Goal: Obtain resource: Download file/media

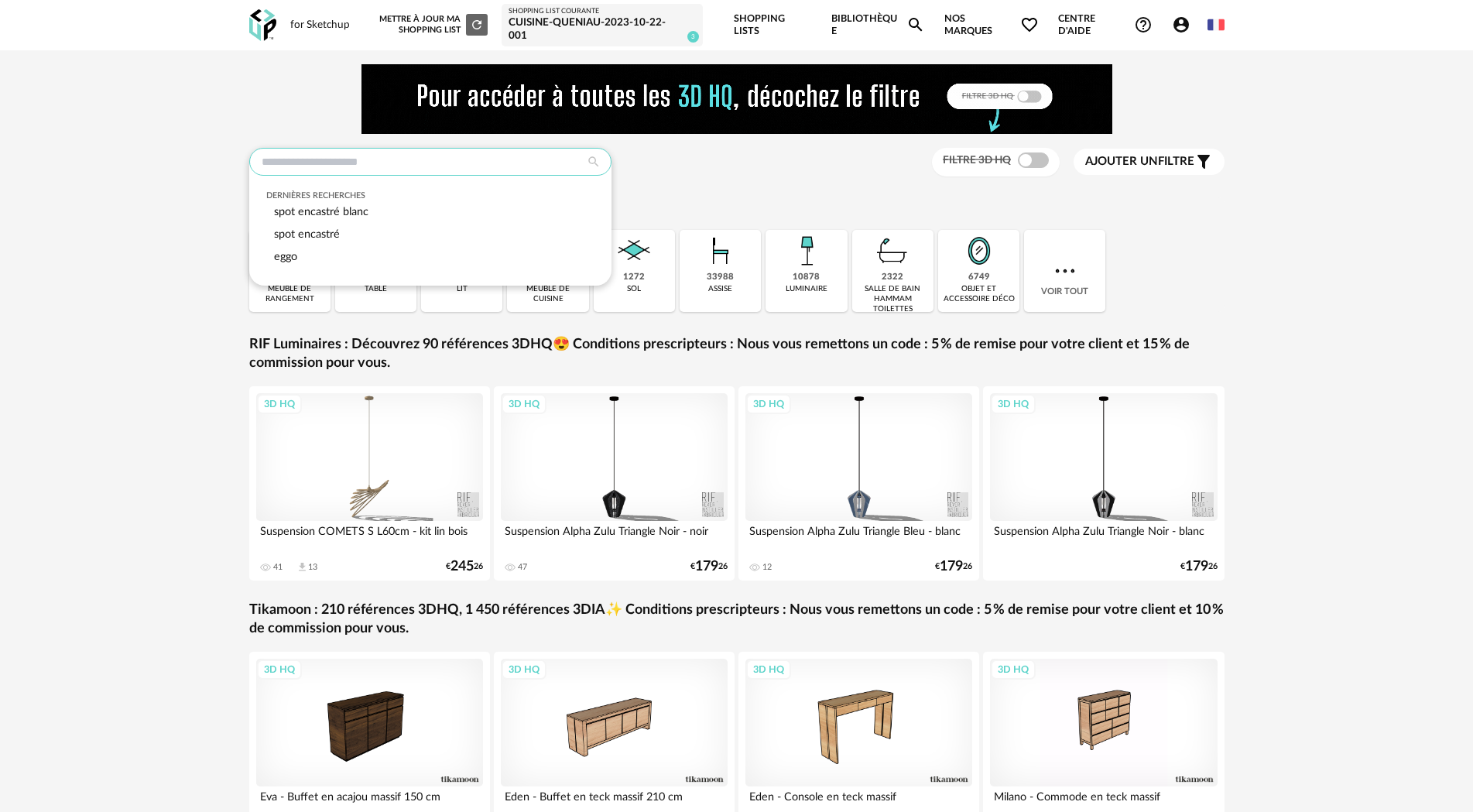
click at [357, 166] on input "text" at bounding box center [430, 162] width 363 height 28
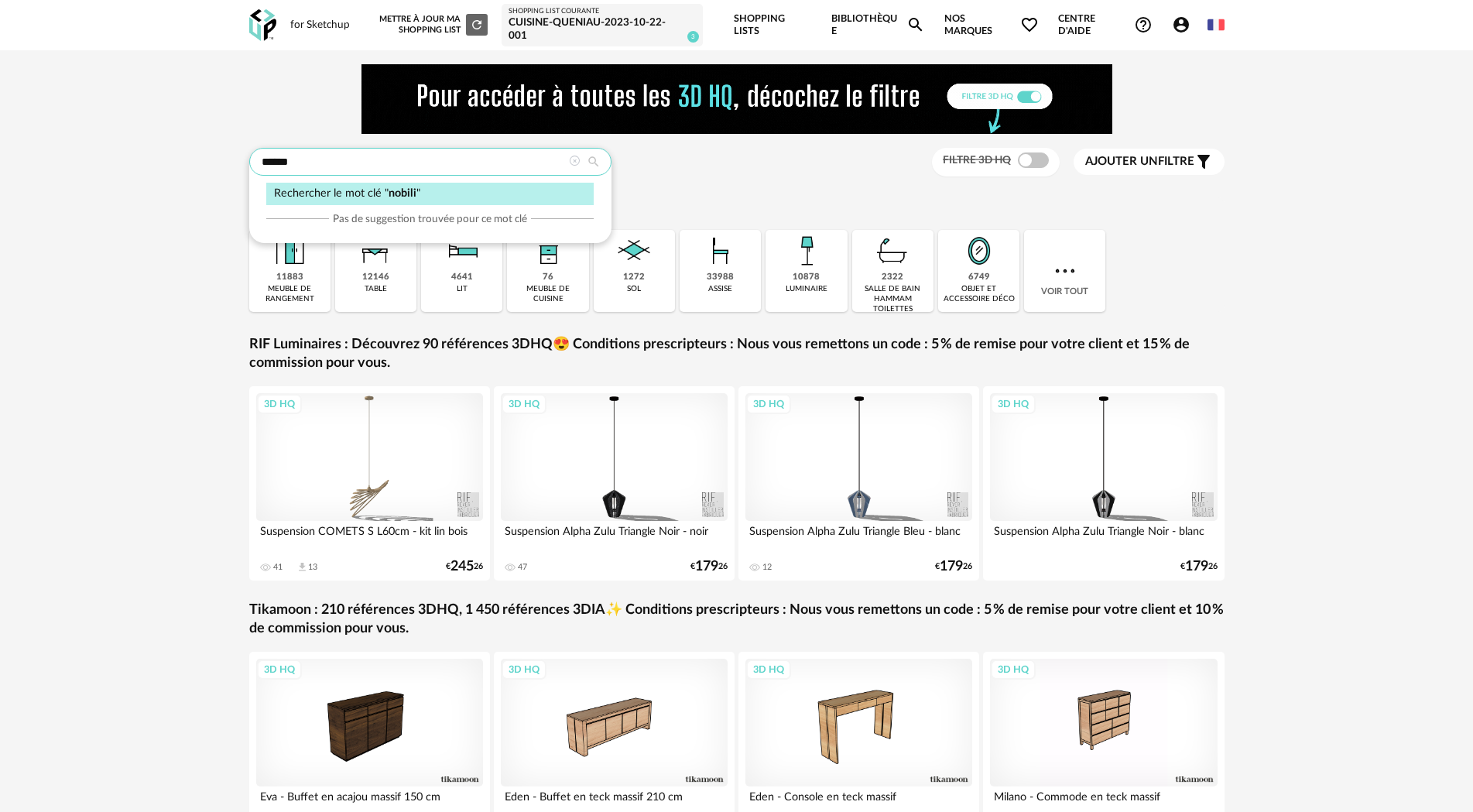
type input "******"
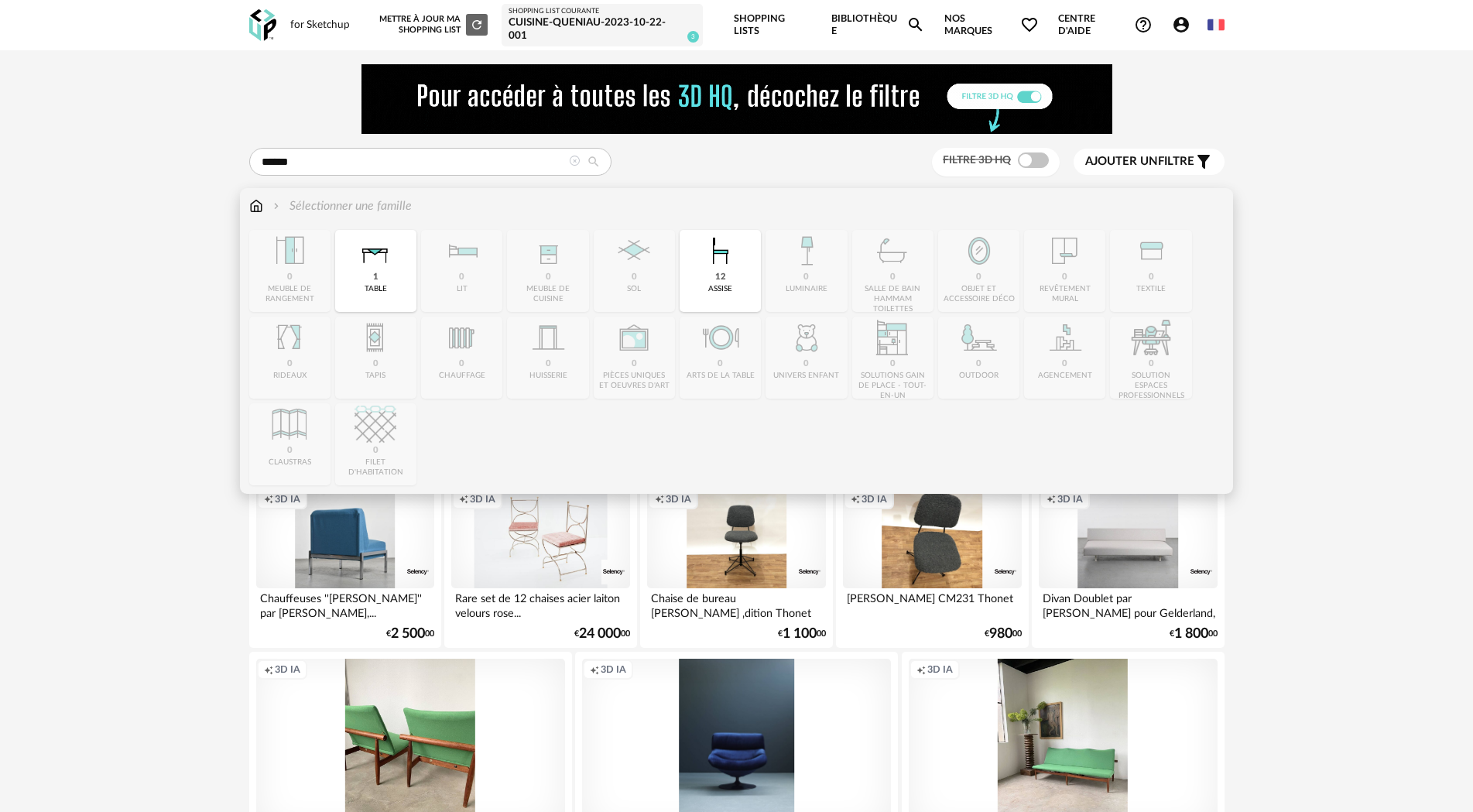
click at [261, 209] on img at bounding box center [256, 206] width 14 height 18
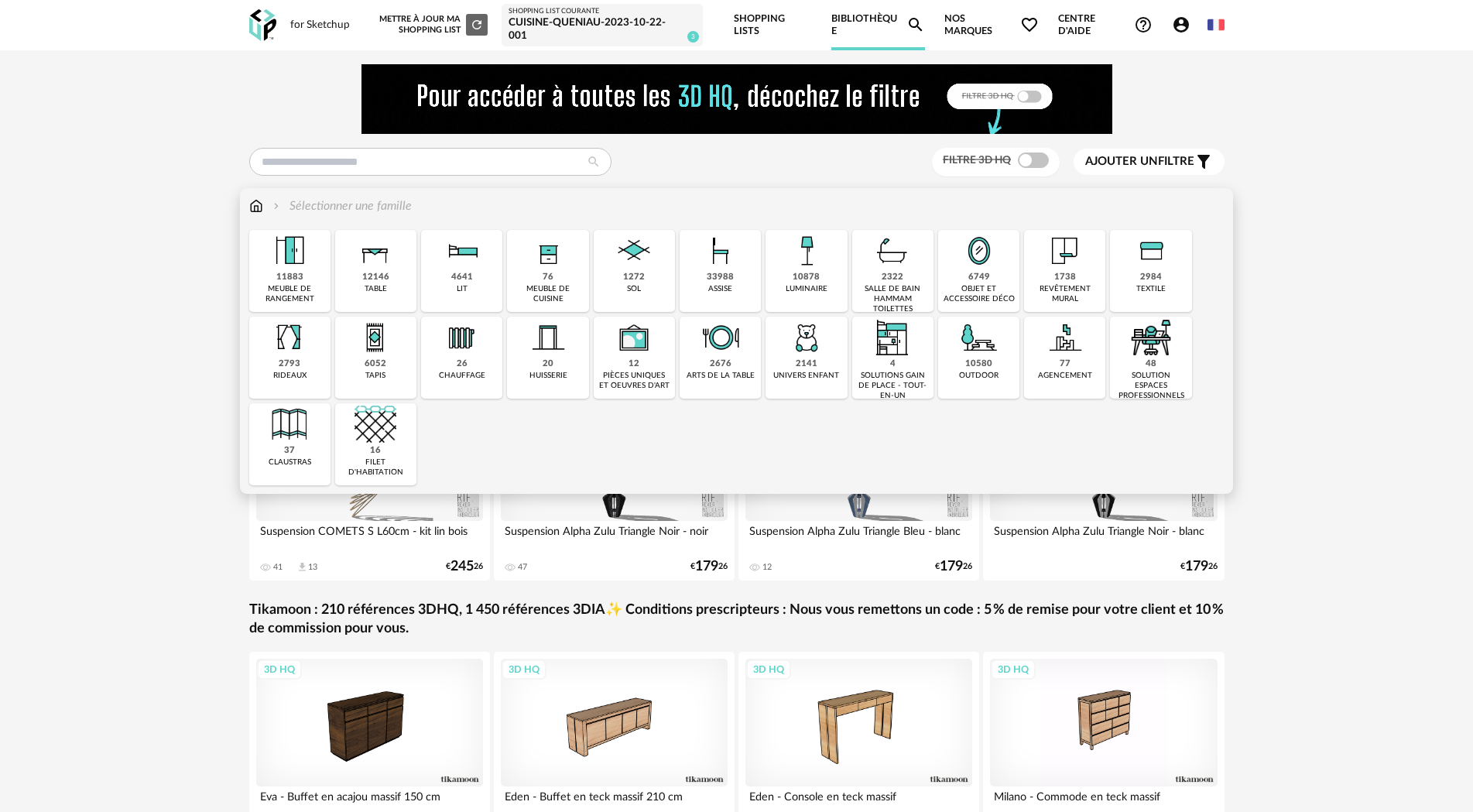
click at [900, 280] on div "2322" at bounding box center [893, 277] width 22 height 12
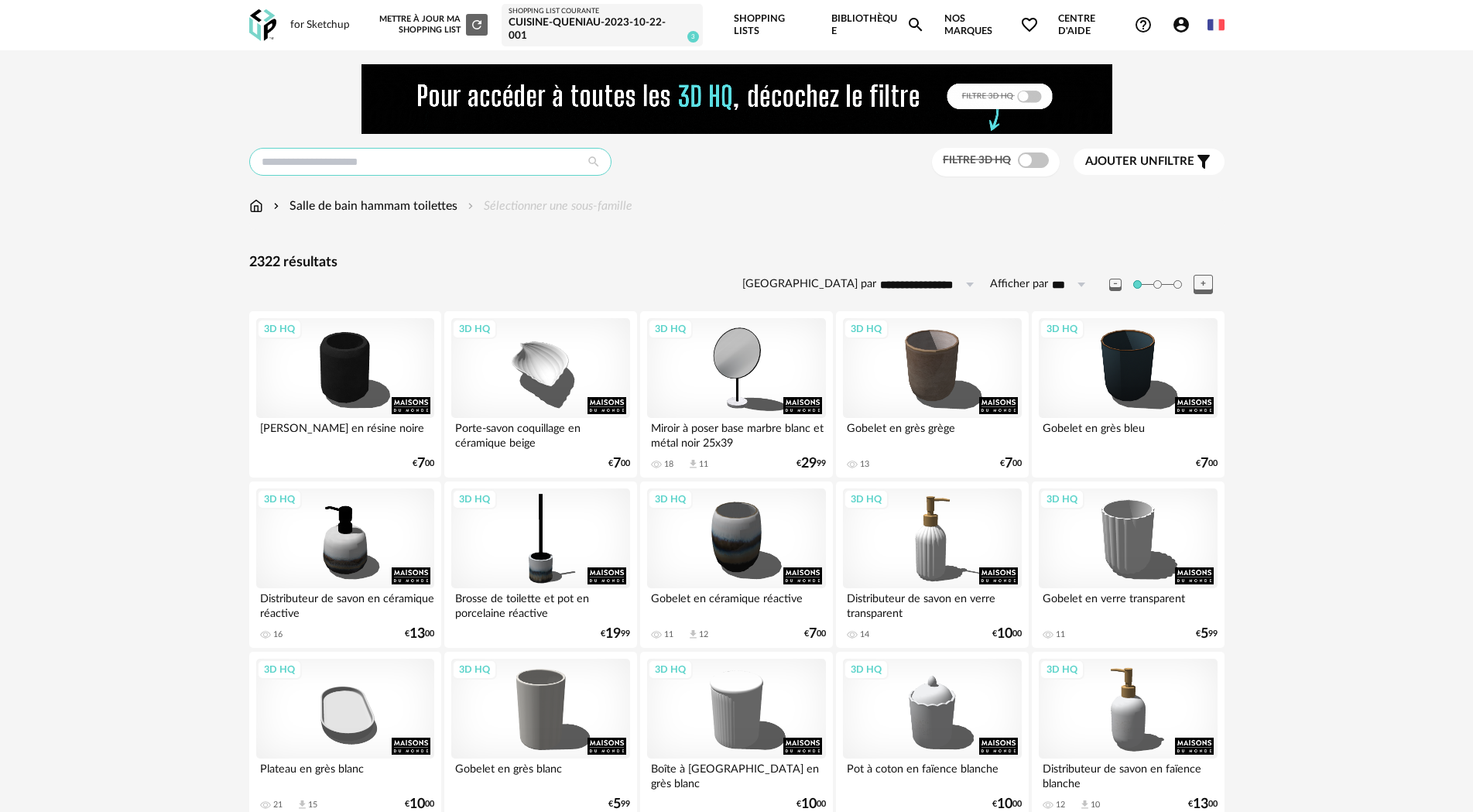
click at [328, 163] on input "text" at bounding box center [430, 162] width 363 height 28
type input "******"
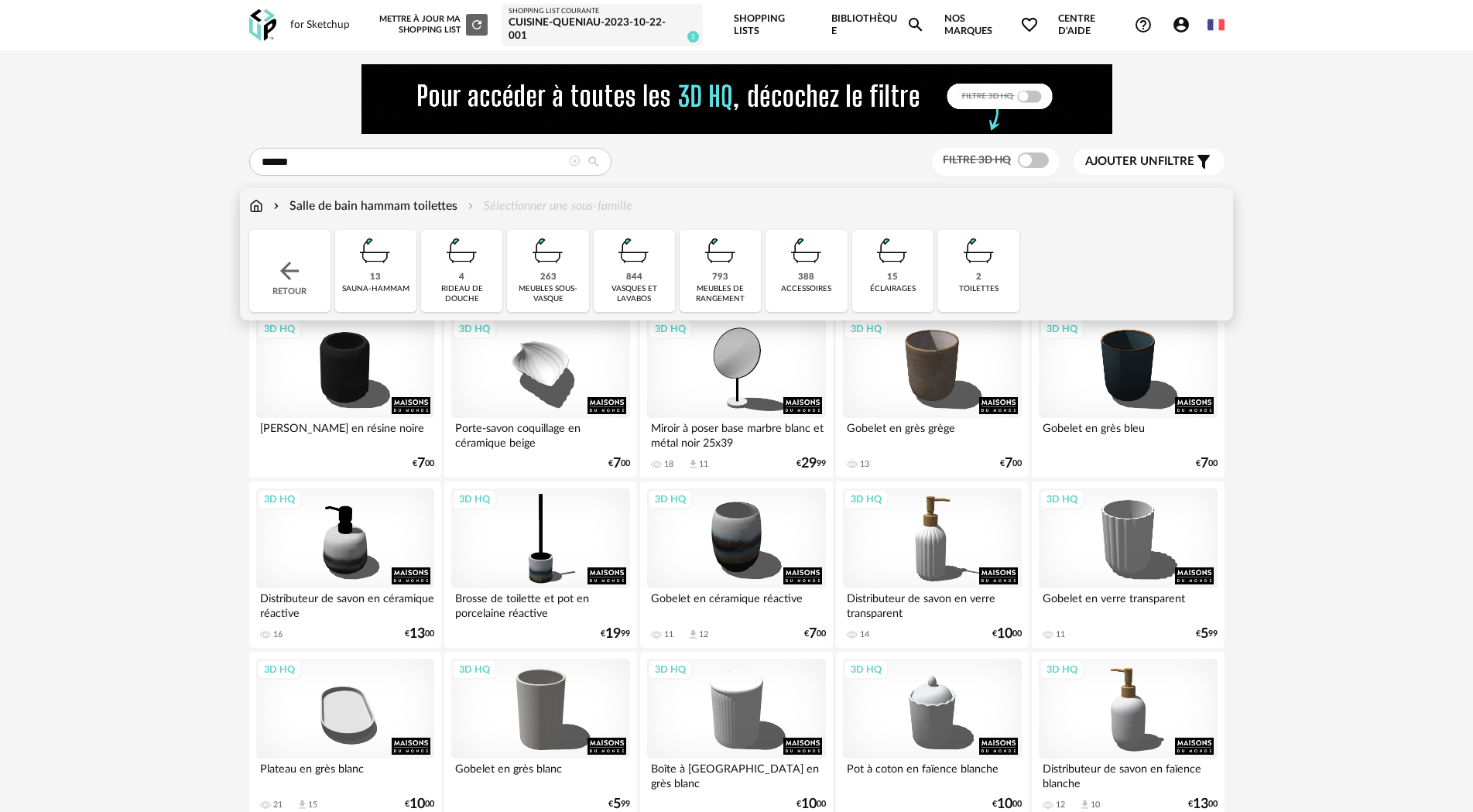
click at [254, 208] on img at bounding box center [256, 206] width 14 height 18
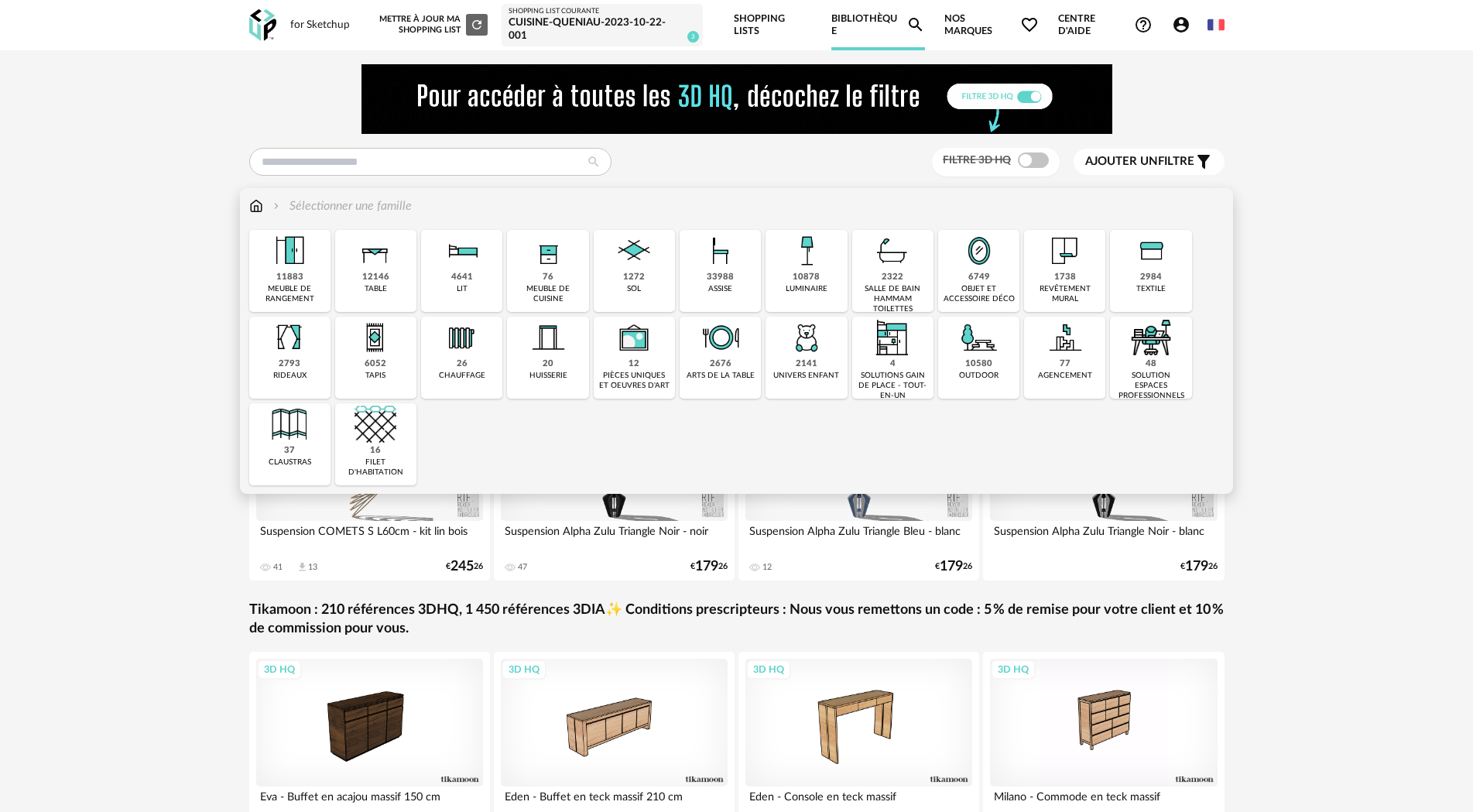
click at [1086, 268] on div "1738 revêtement mural" at bounding box center [1064, 270] width 81 height 82
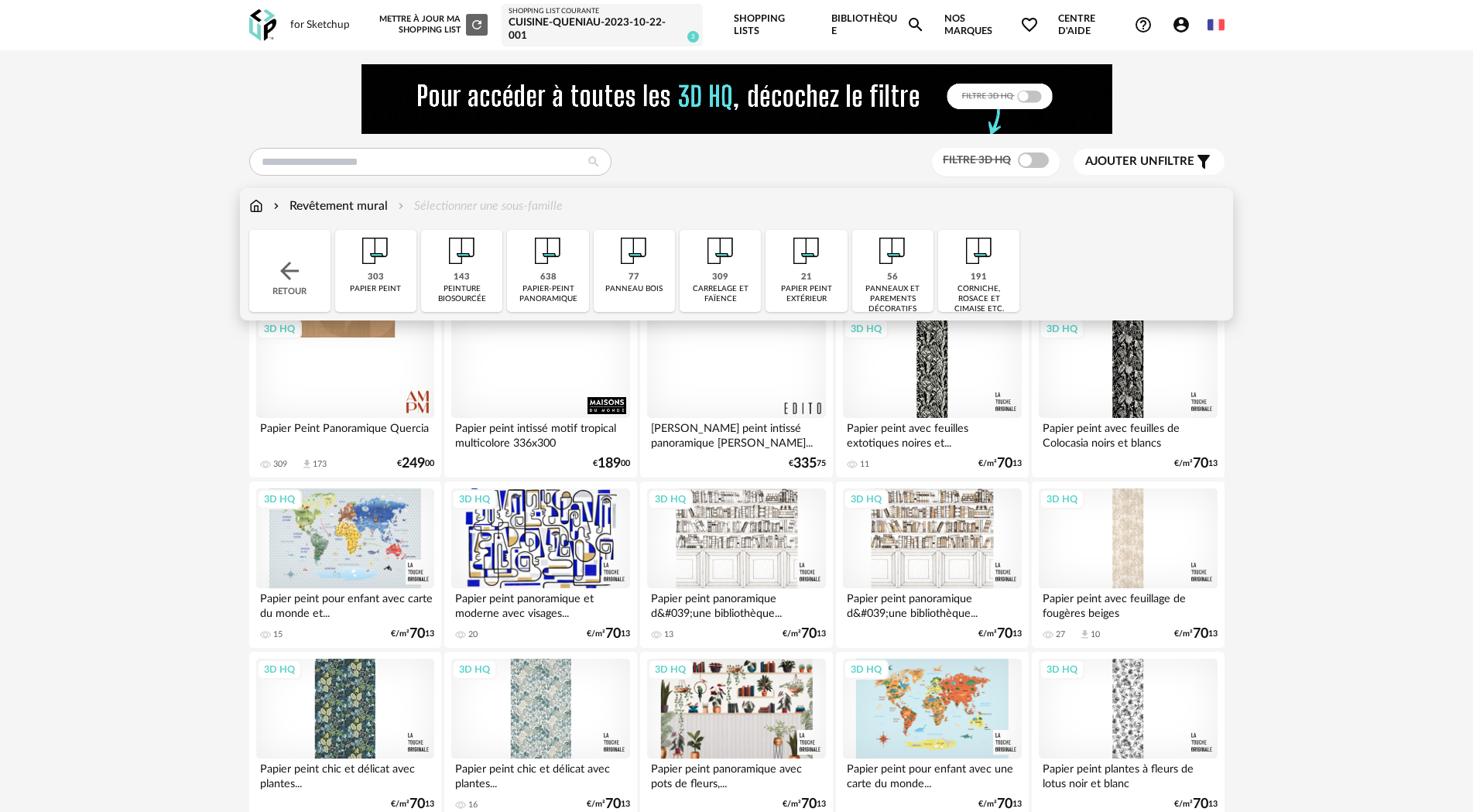
click at [257, 204] on img at bounding box center [256, 206] width 14 height 18
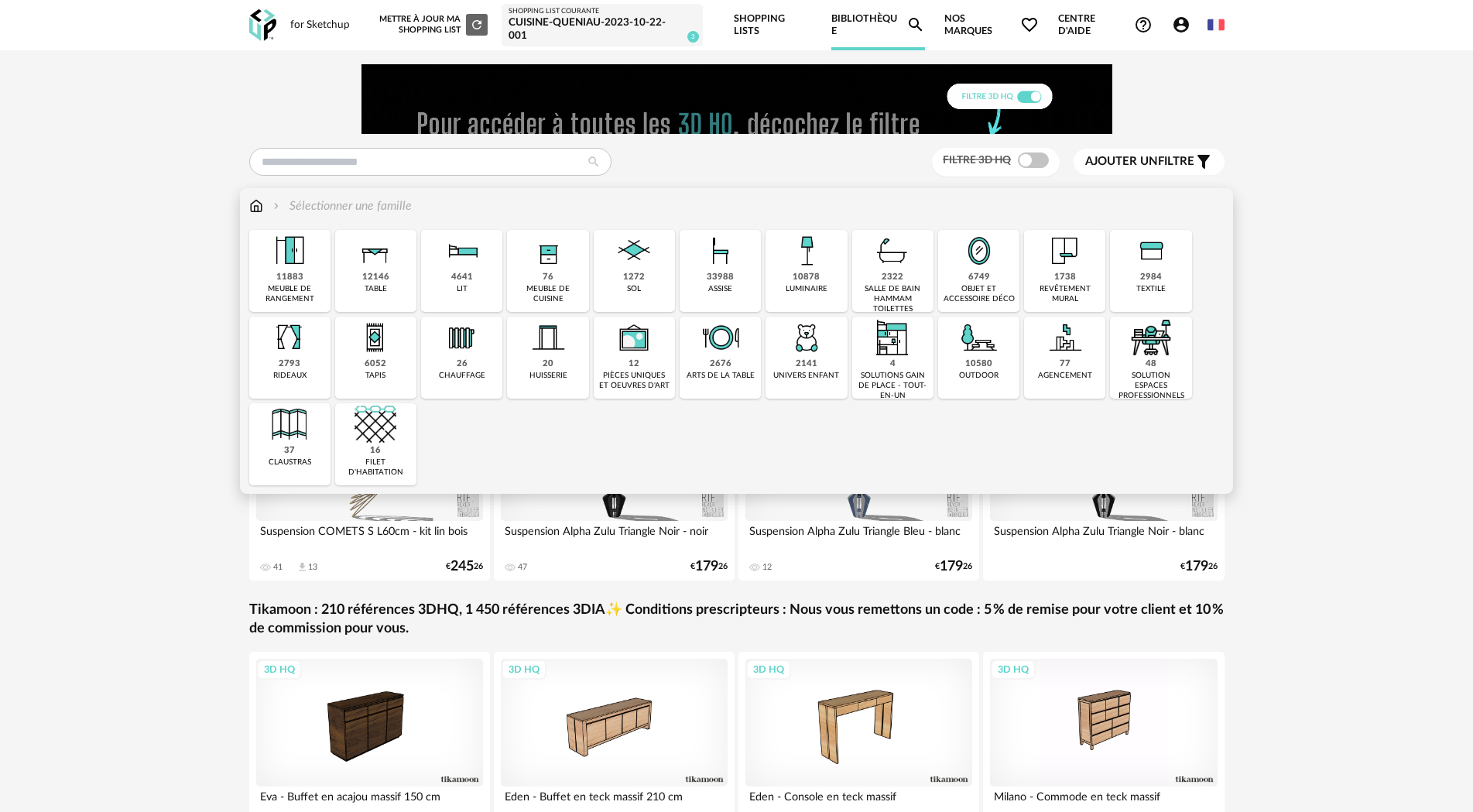
click at [558, 285] on div "meuble de cuisine" at bounding box center [548, 294] width 72 height 20
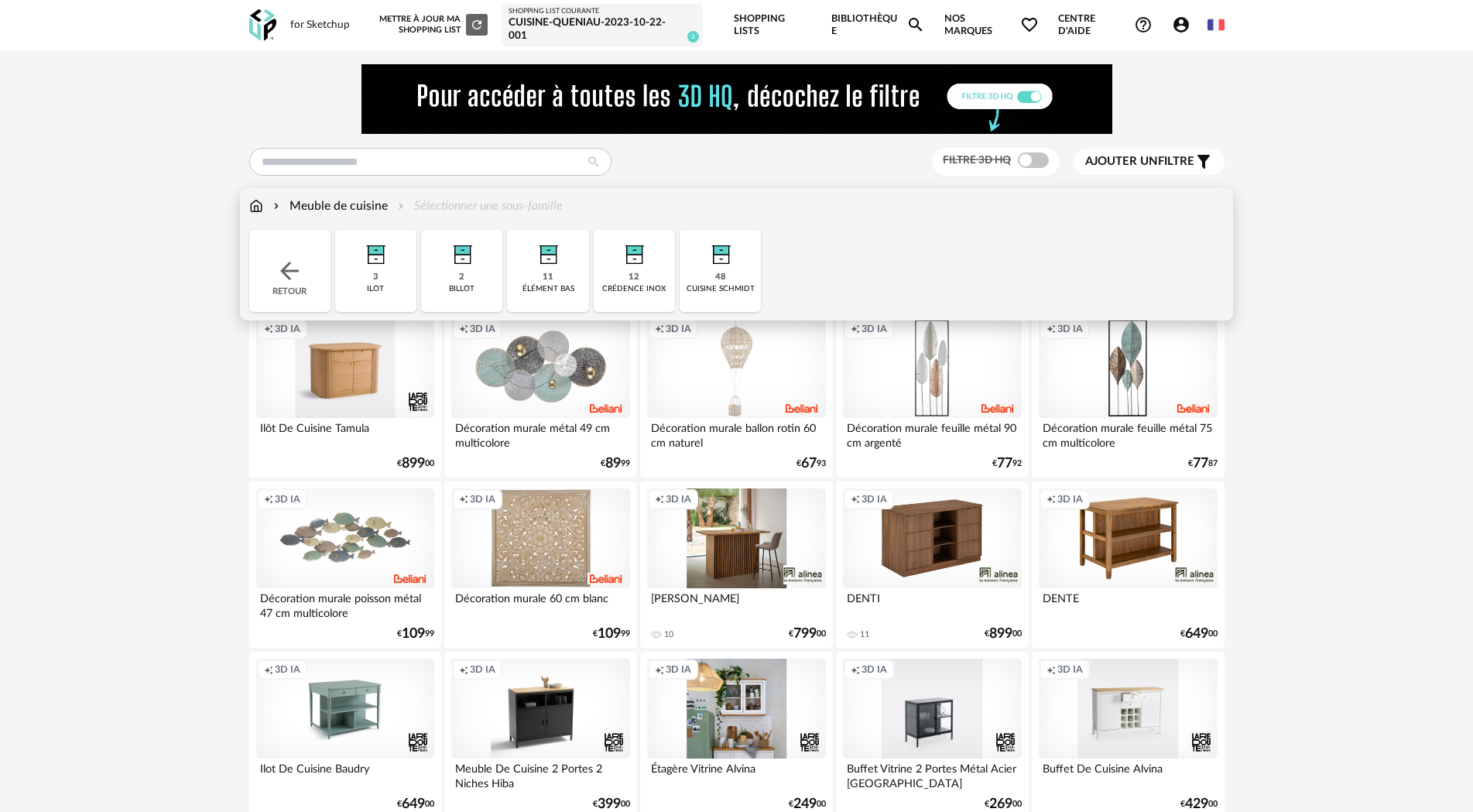
click at [366, 205] on div "Meuble de cuisine" at bounding box center [328, 206] width 117 height 18
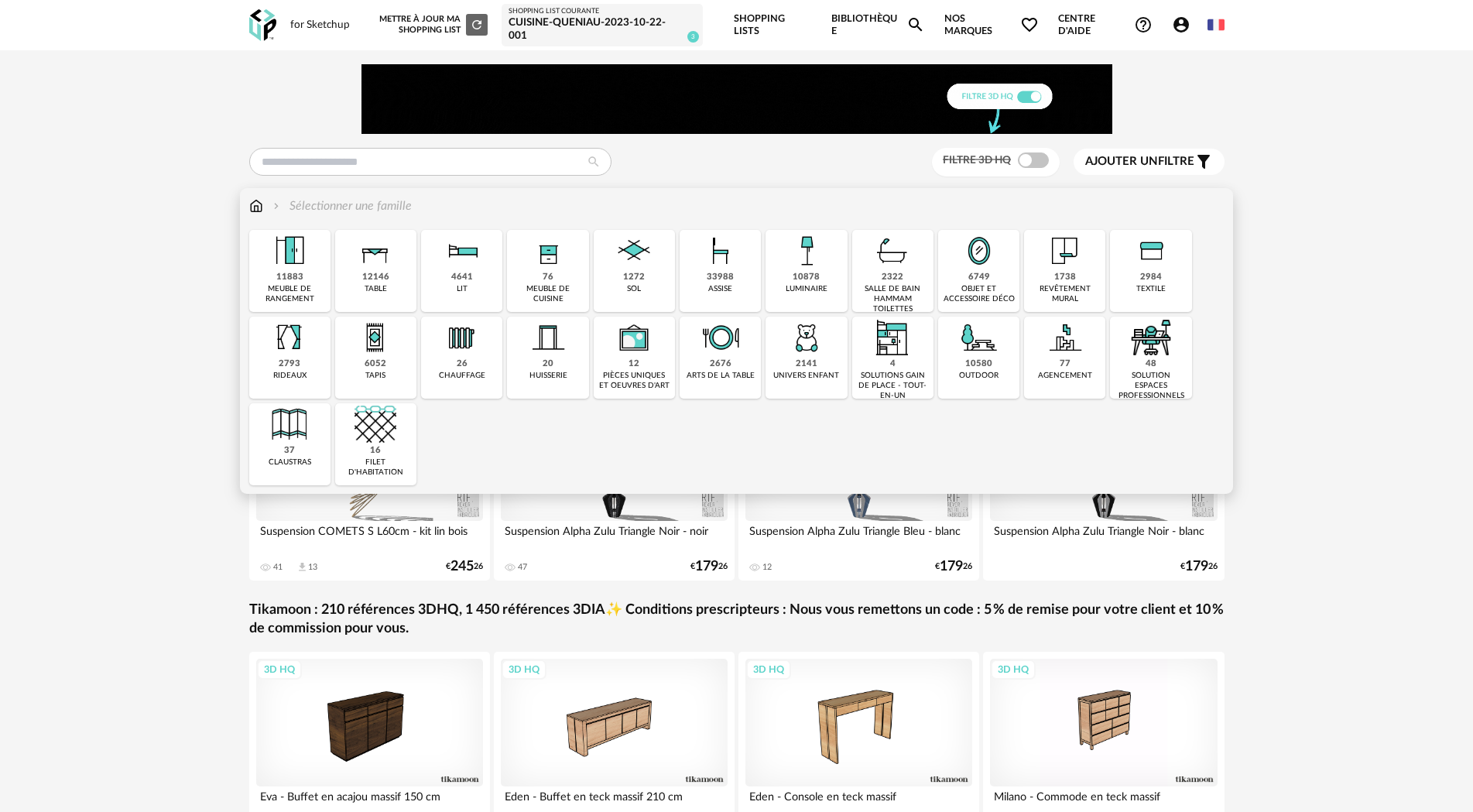
click at [531, 271] on img at bounding box center [548, 250] width 42 height 42
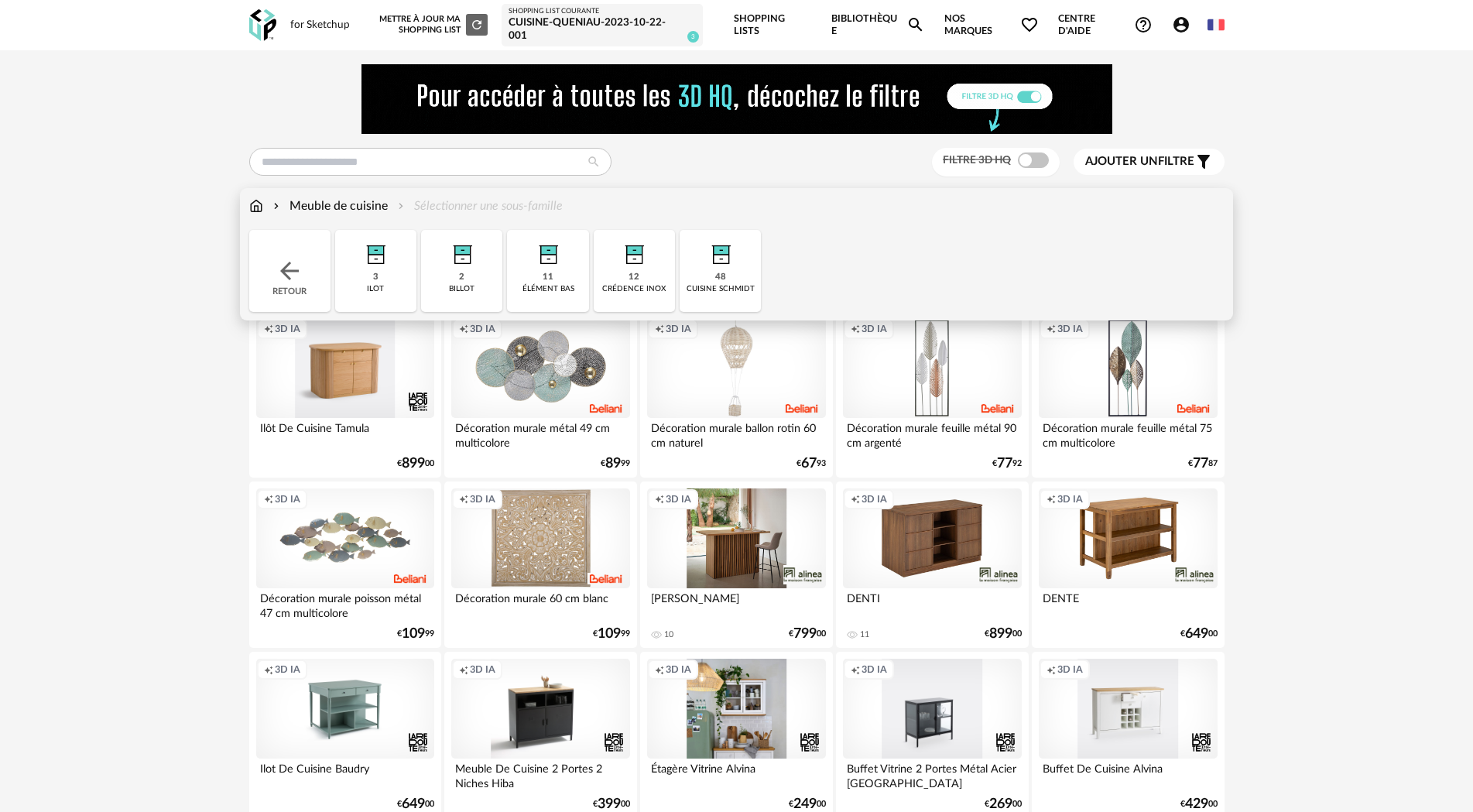
click at [470, 275] on div "2 billot" at bounding box center [461, 270] width 81 height 82
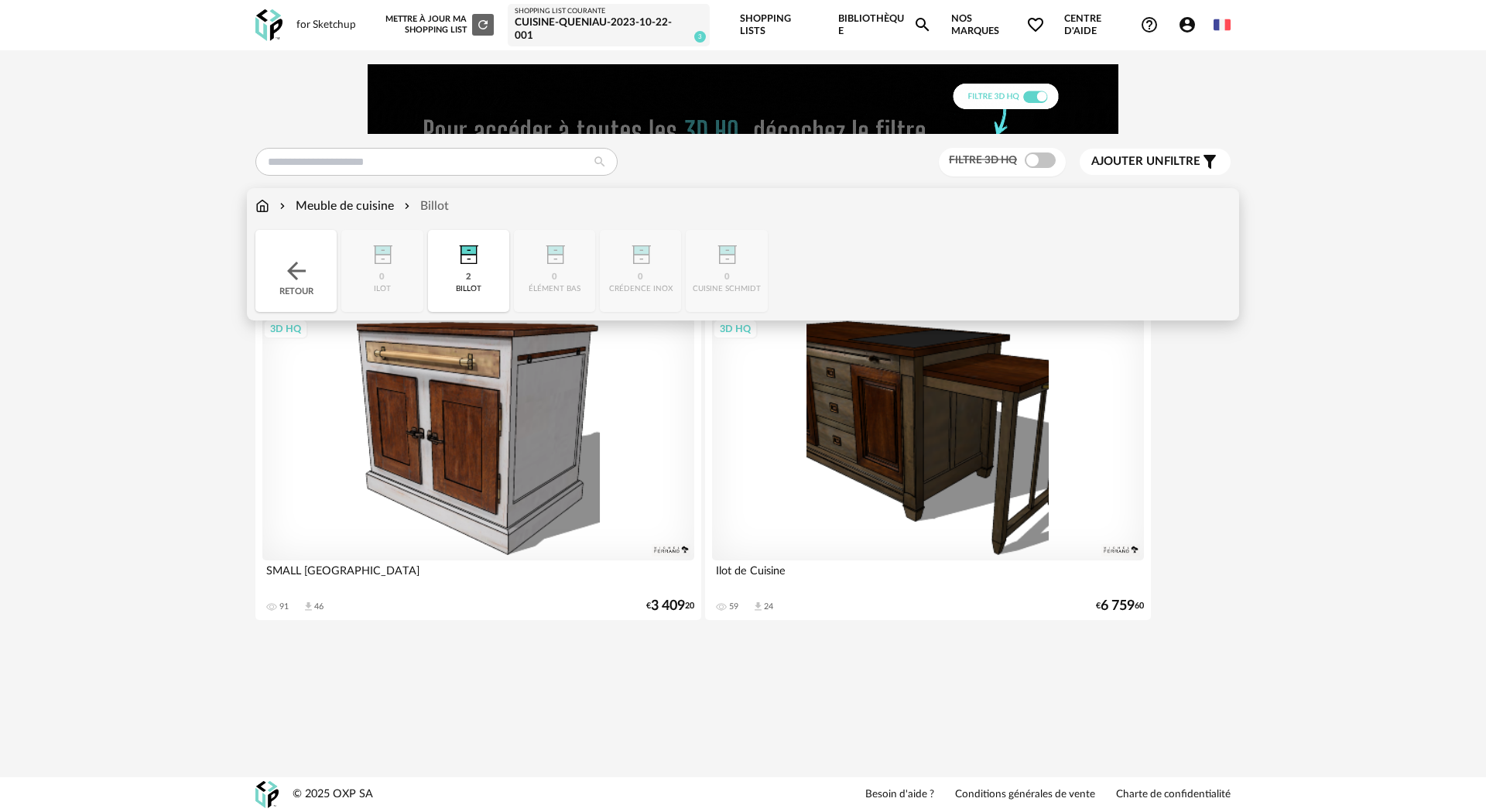
click at [555, 272] on div "Close icon Retour 0 ilot 2 billot 0 élément bas 0 crédence inox 0 cuisine schmi…" at bounding box center [742, 270] width 975 height 82
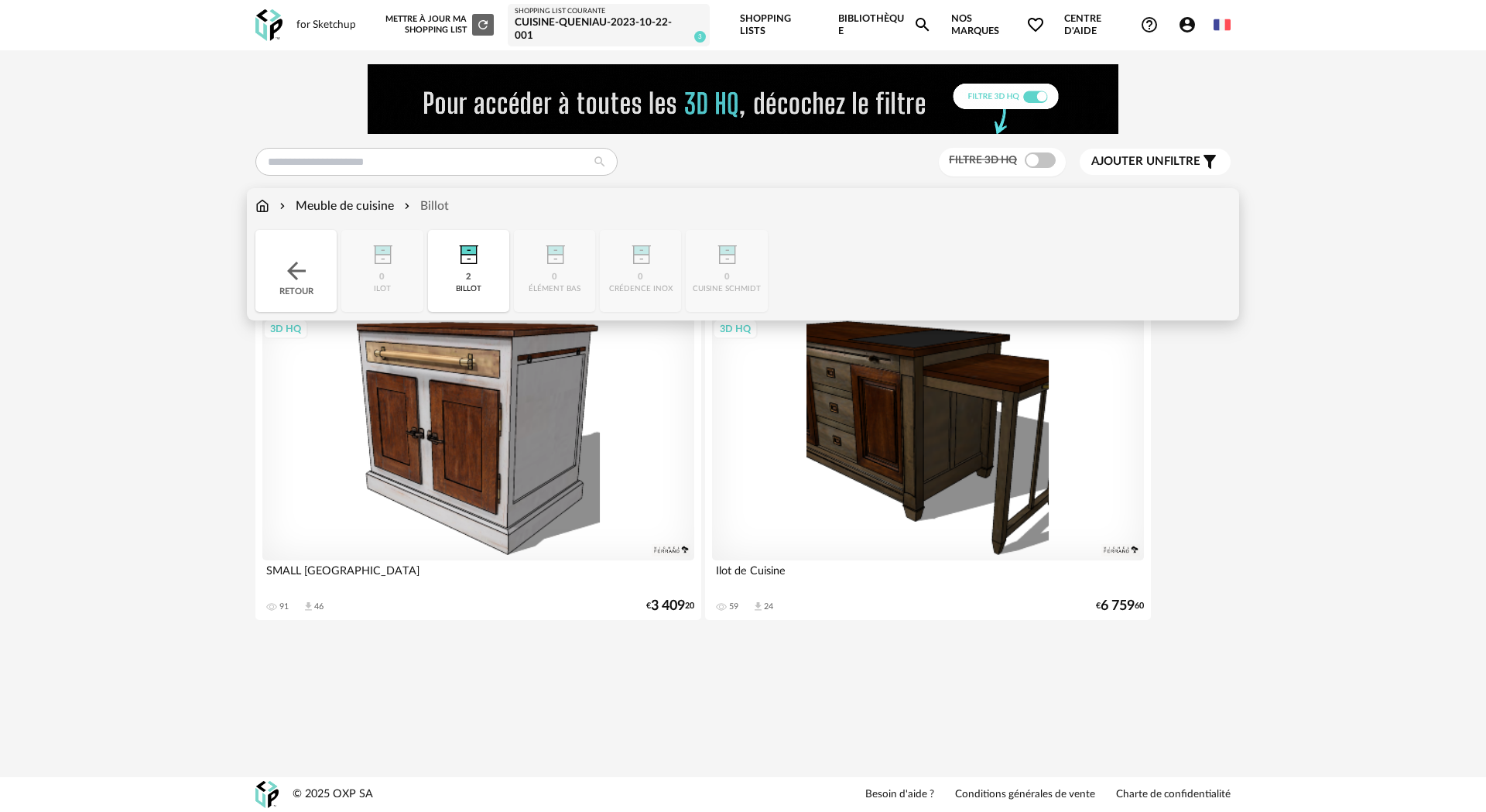
click at [295, 263] on img at bounding box center [296, 271] width 28 height 28
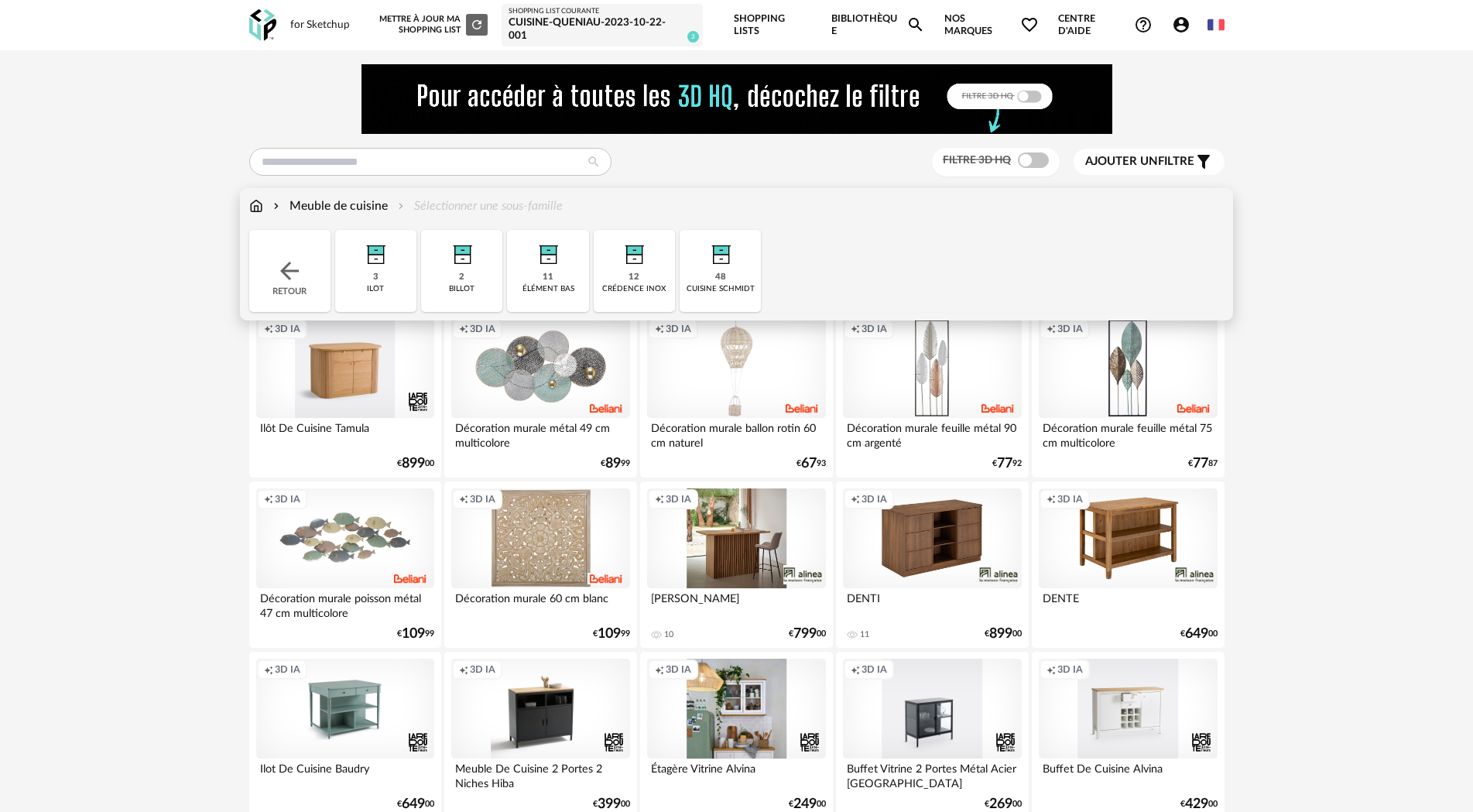
click at [380, 262] on img at bounding box center [376, 250] width 42 height 42
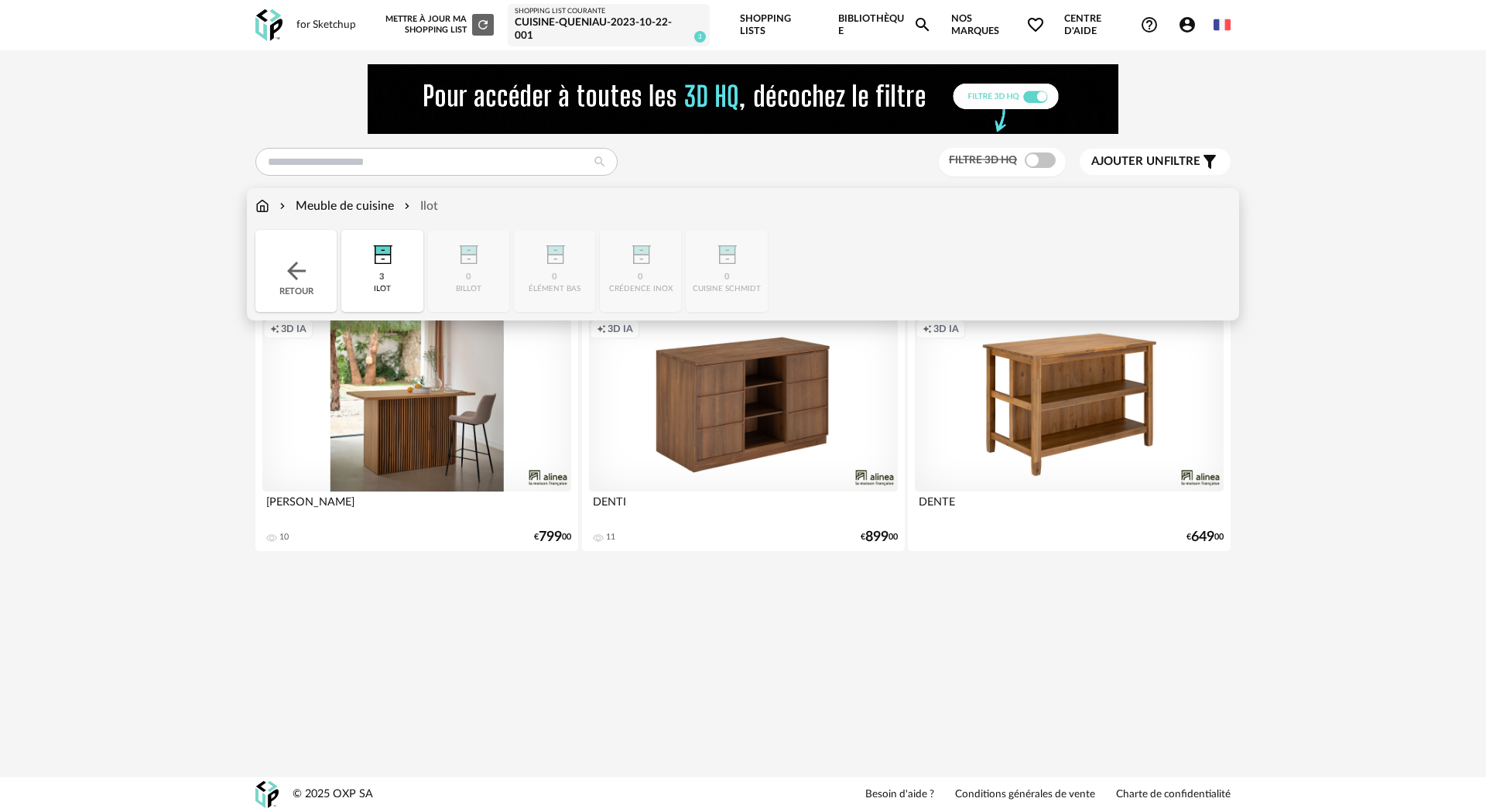
click at [282, 271] on img at bounding box center [296, 271] width 28 height 28
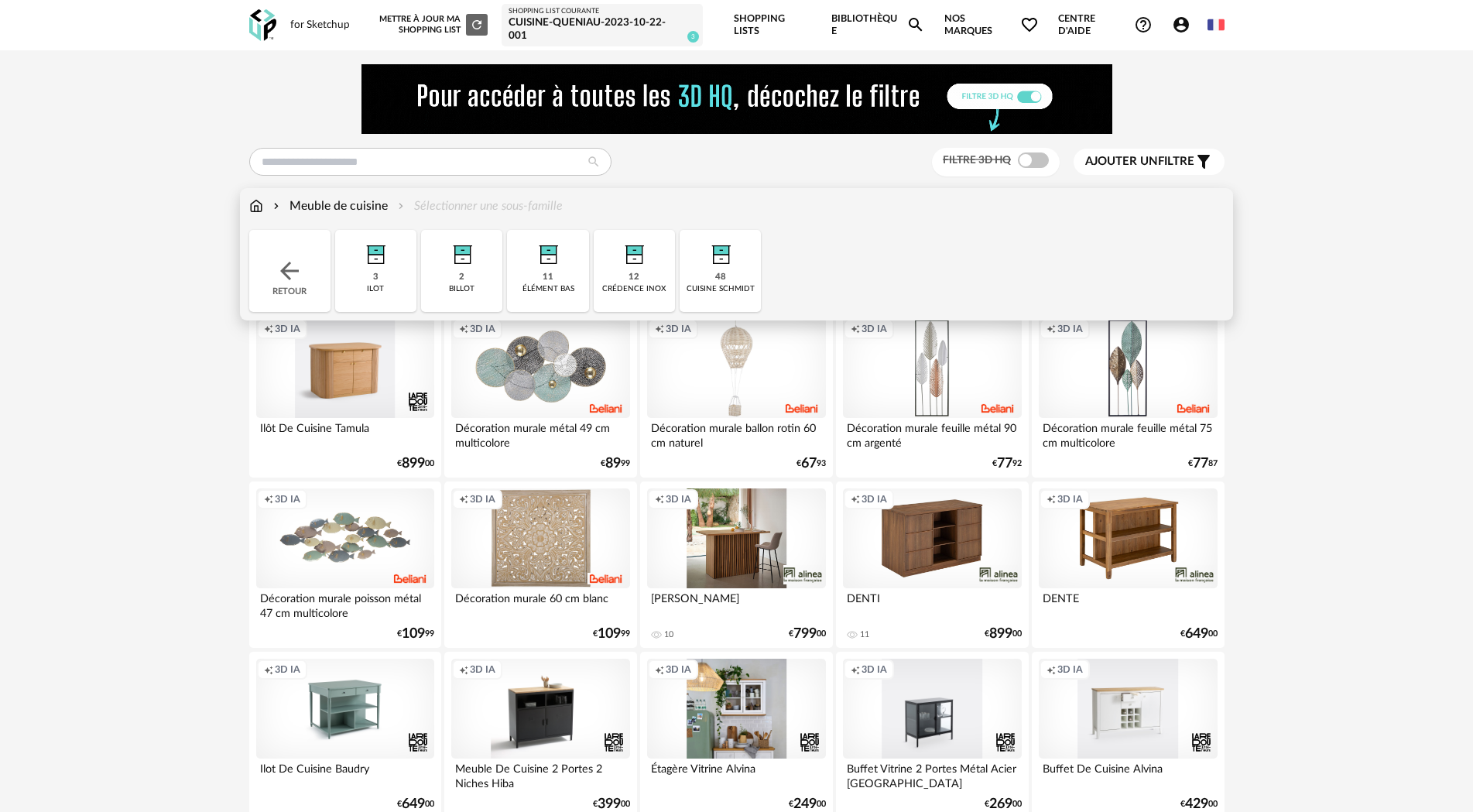
click at [719, 277] on div "48" at bounding box center [721, 277] width 11 height 12
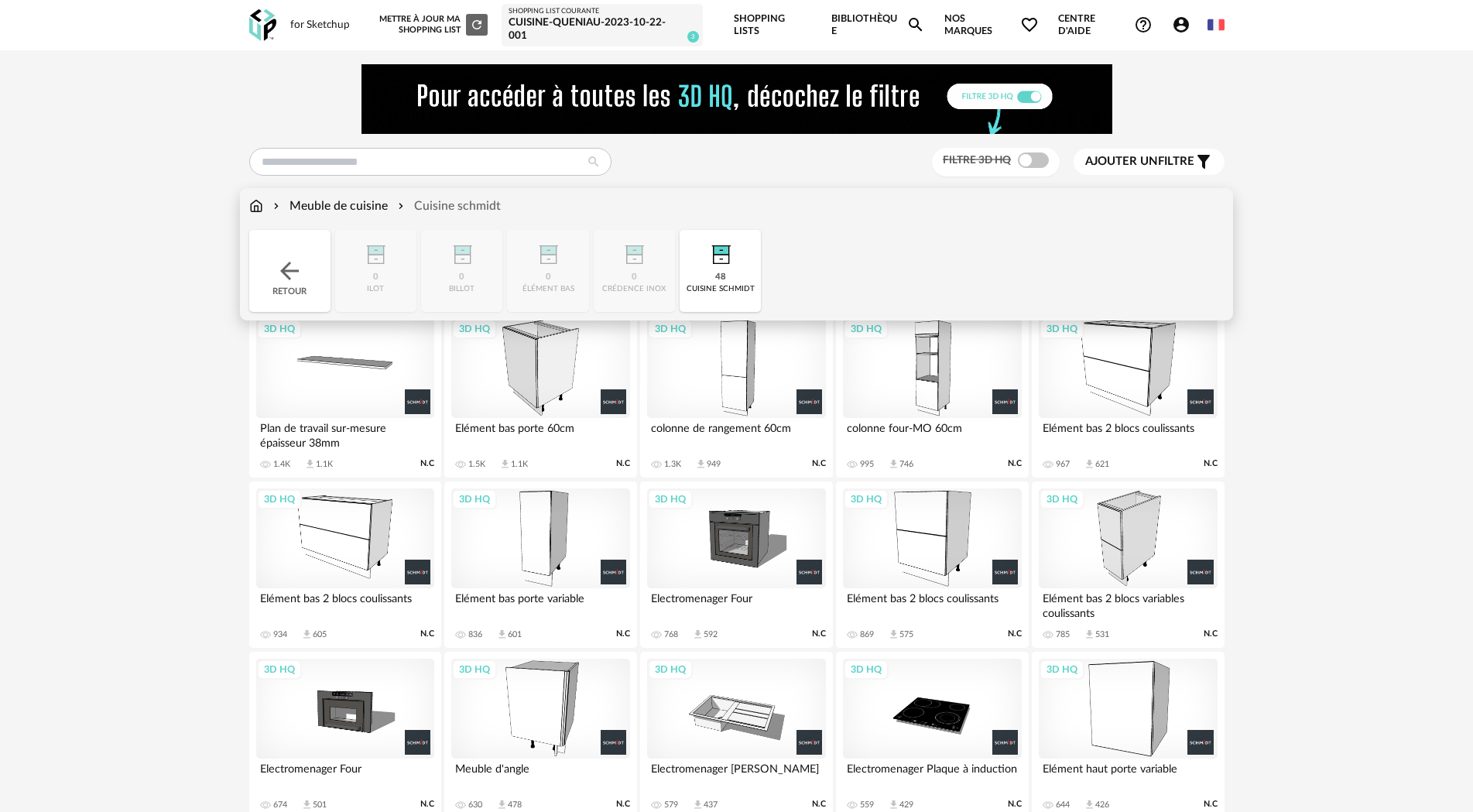
click at [362, 204] on div "Meuble de cuisine" at bounding box center [328, 206] width 117 height 18
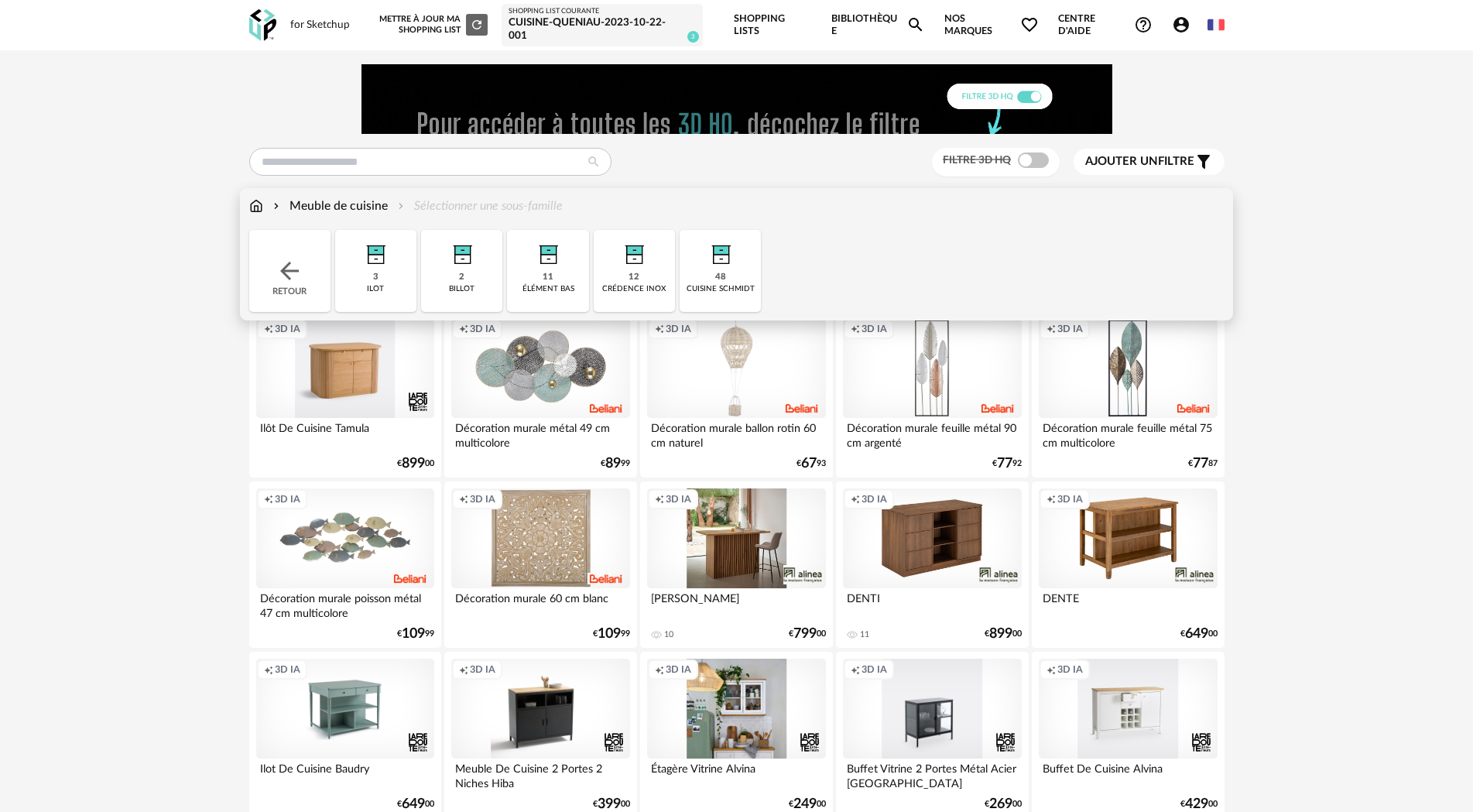
click at [389, 265] on img at bounding box center [376, 250] width 42 height 42
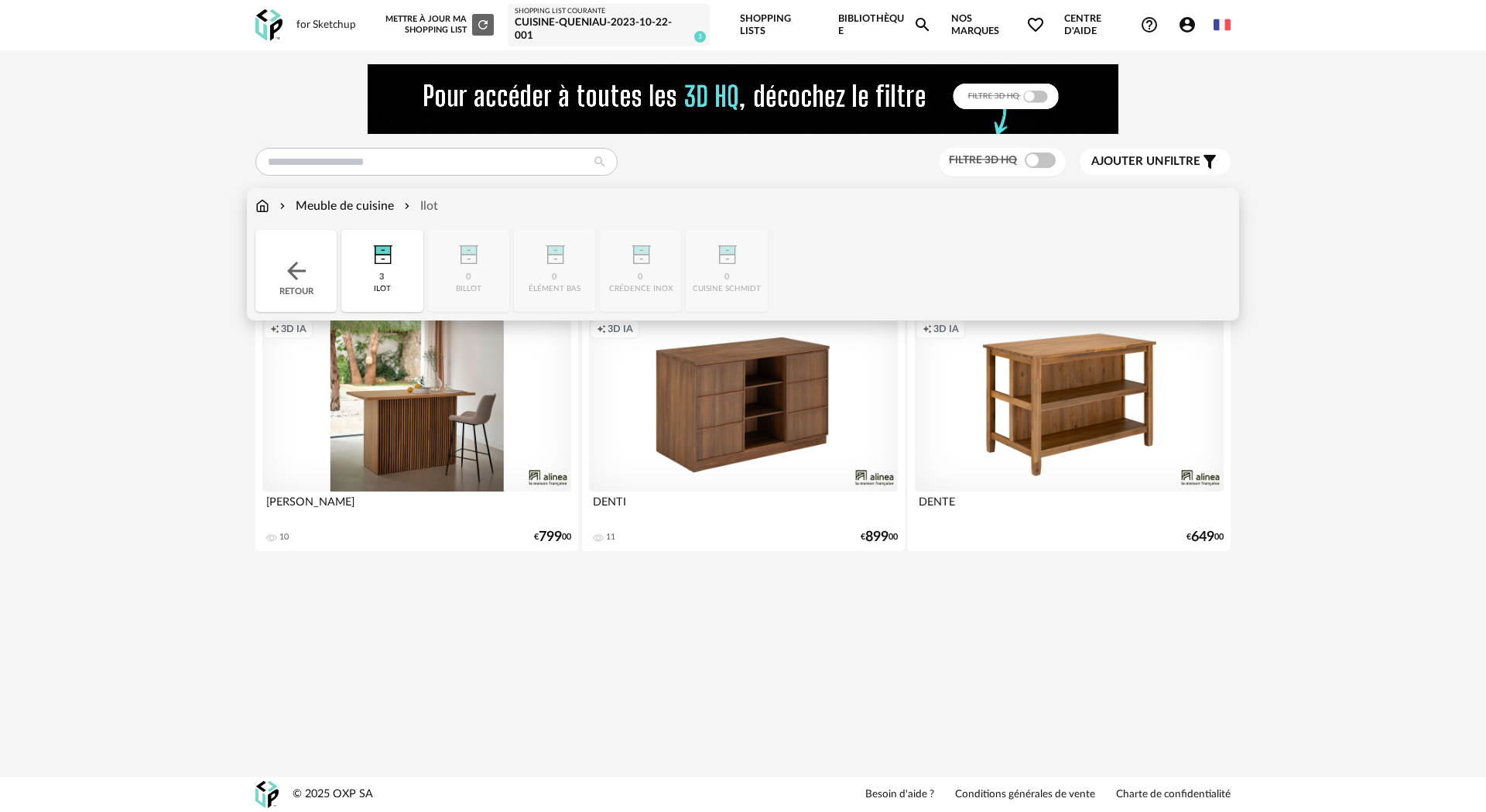
click at [362, 205] on div "Meuble de cuisine" at bounding box center [335, 206] width 117 height 18
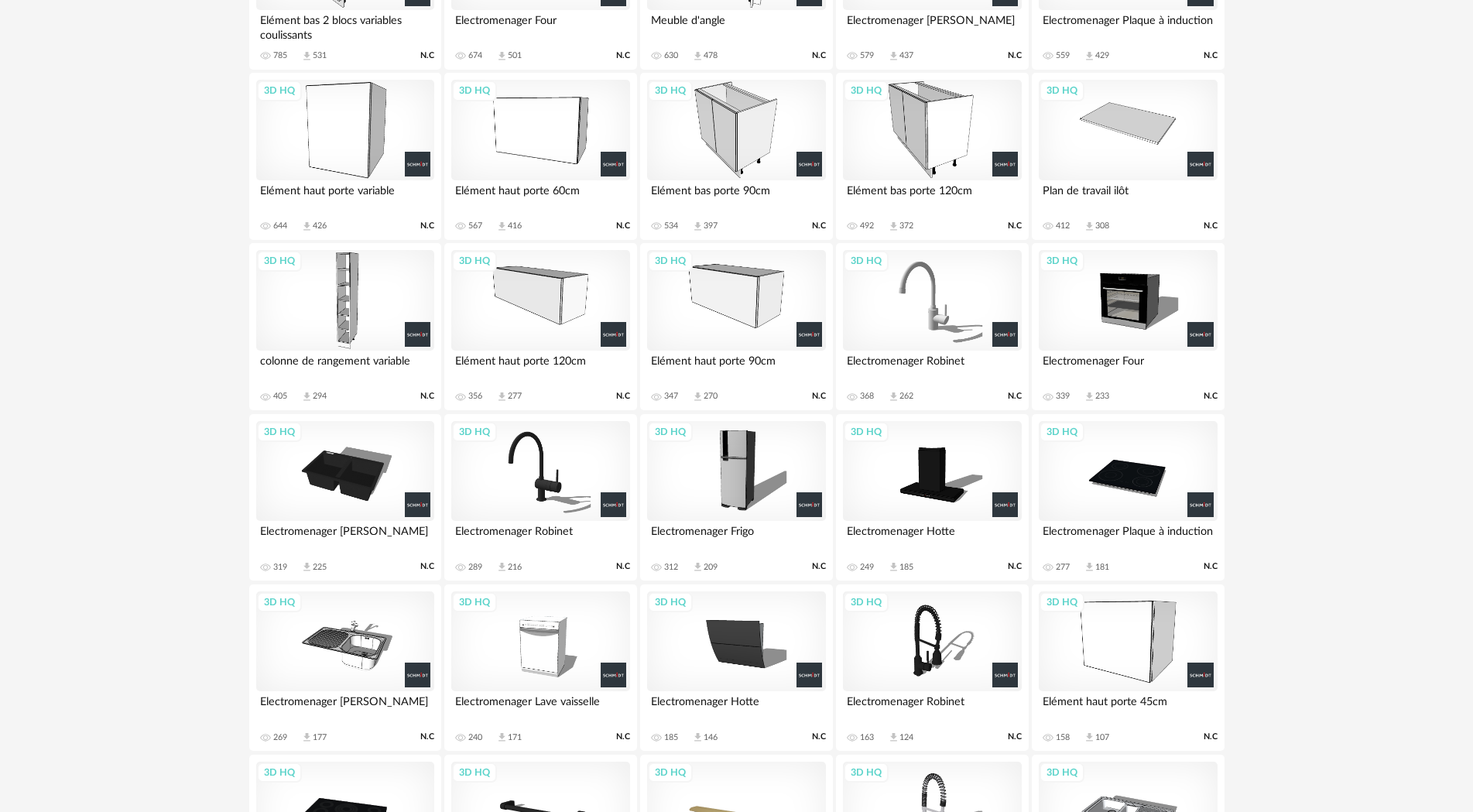
scroll to position [1577, 0]
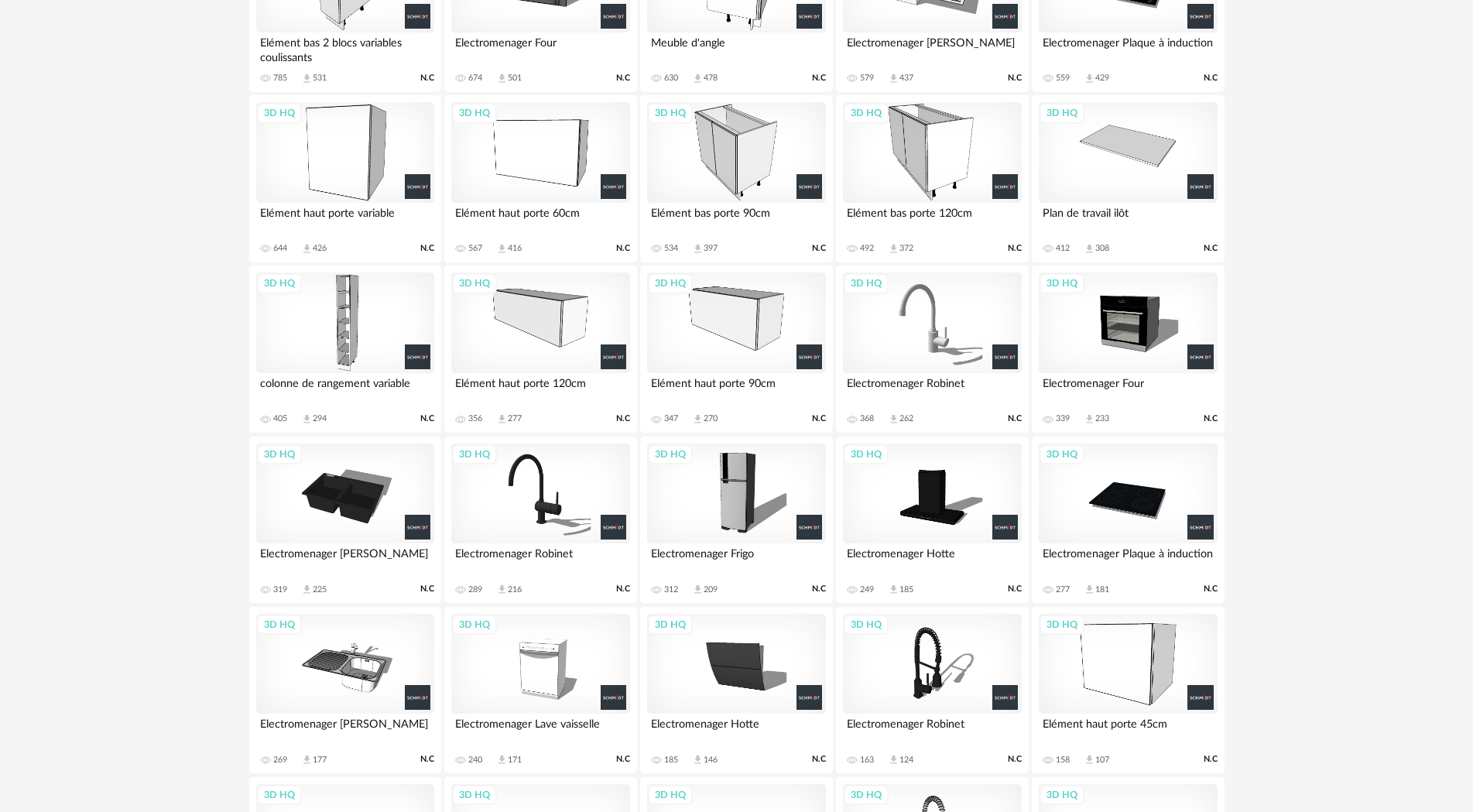
click at [549, 506] on div "3D HQ" at bounding box center [540, 493] width 178 height 100
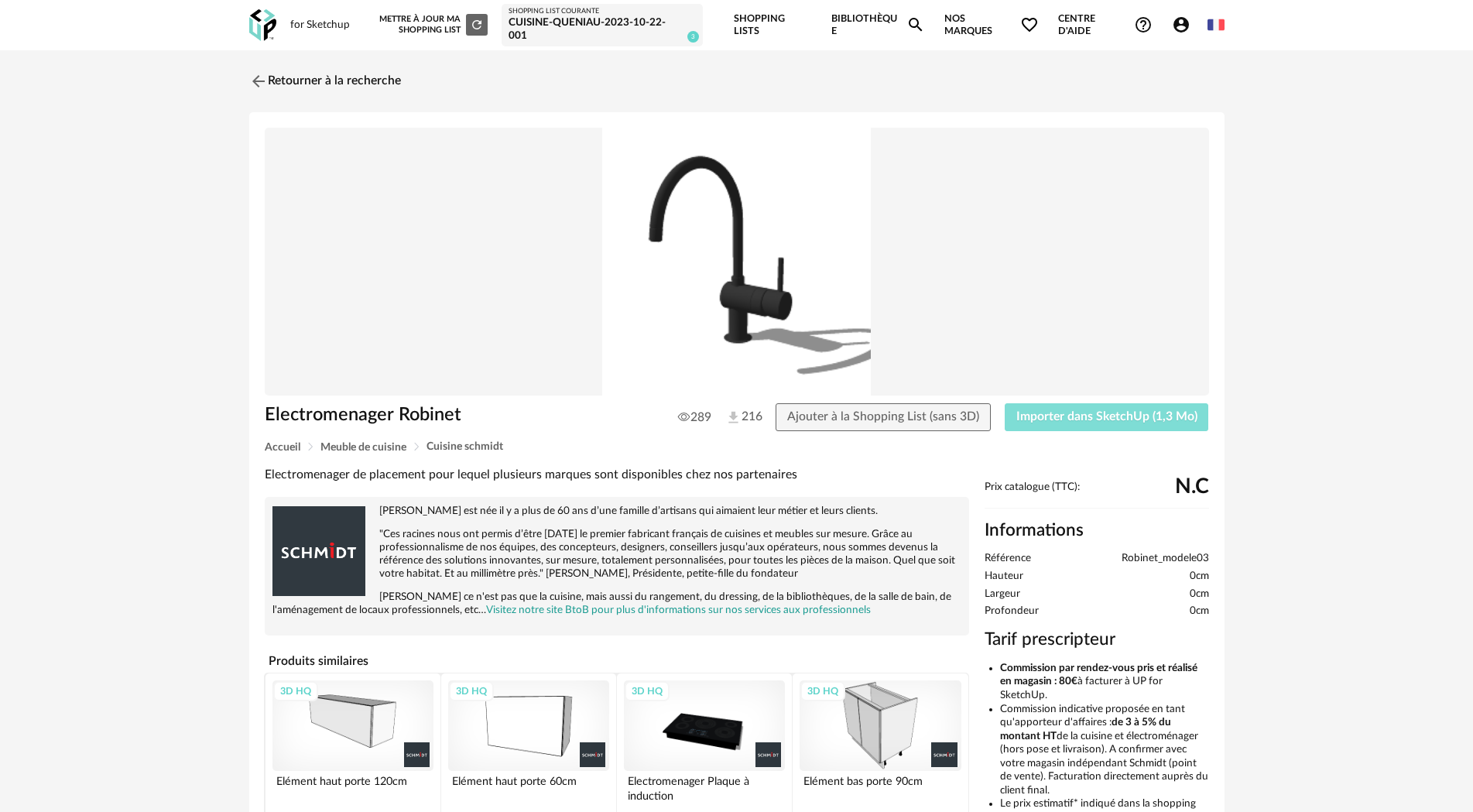
click at [1100, 419] on span "Importer dans SketchUp (1,3 Mo)" at bounding box center [1107, 416] width 181 height 12
click at [1118, 422] on button "Importer dans SketchUp (1,3 Mo)" at bounding box center [1107, 417] width 205 height 28
click at [258, 81] on img at bounding box center [256, 81] width 23 height 23
